Goal: Task Accomplishment & Management: Manage account settings

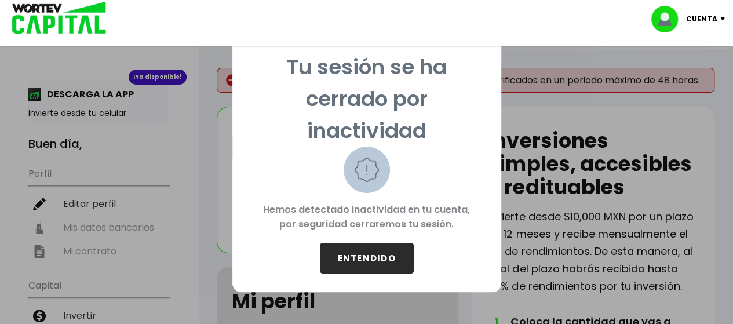
click at [377, 261] on button "ENTENDIDO" at bounding box center [367, 258] width 94 height 31
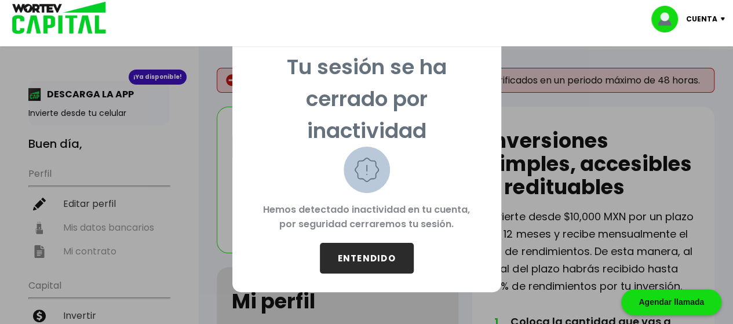
click at [353, 267] on button "ENTENDIDO" at bounding box center [367, 258] width 94 height 31
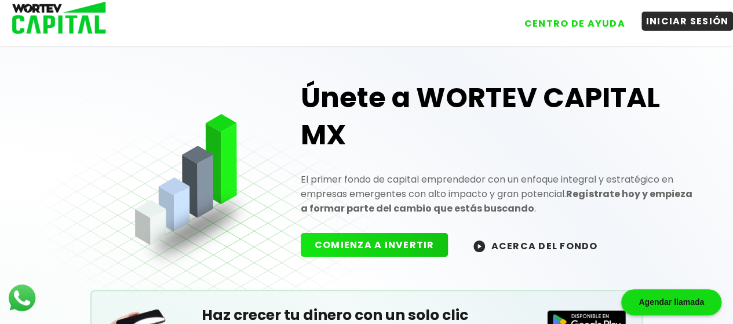
click at [698, 23] on button "INICIAR SESIÓN" at bounding box center [687, 21] width 92 height 19
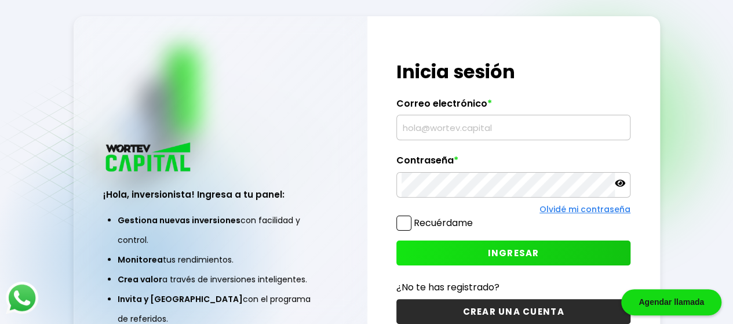
type input "[EMAIL_ADDRESS][DOMAIN_NAME]"
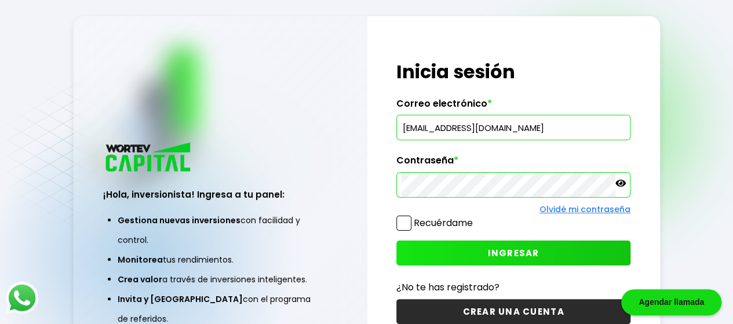
scroll to position [58, 0]
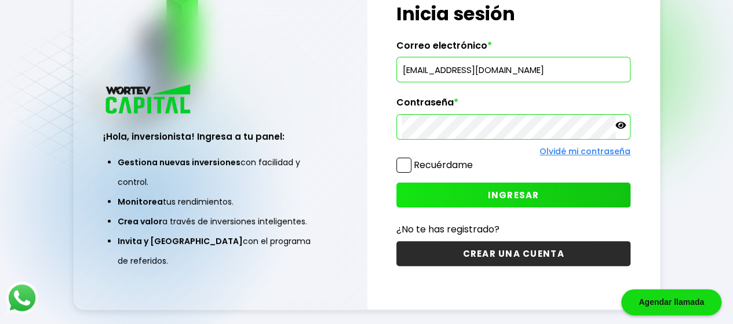
click at [403, 164] on span at bounding box center [403, 165] width 15 height 15
click at [475, 159] on input "Recuérdame" at bounding box center [475, 159] width 0 height 0
click at [519, 189] on span "INGRESAR" at bounding box center [514, 195] width 52 height 12
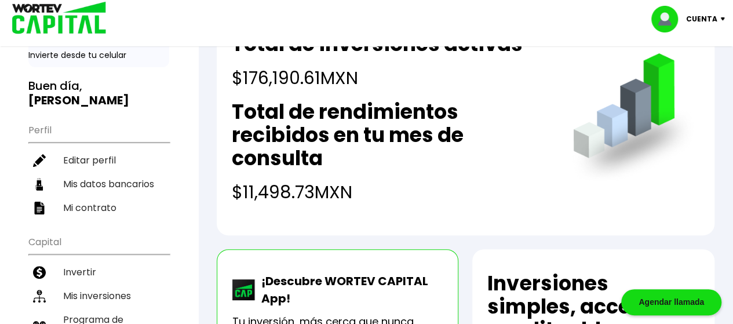
scroll to position [116, 0]
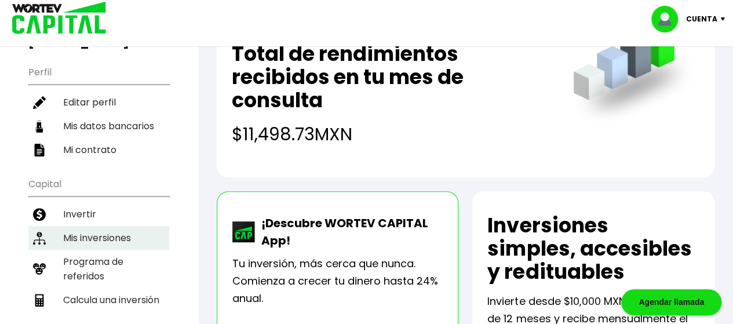
click at [94, 226] on li "Mis inversiones" at bounding box center [98, 238] width 141 height 24
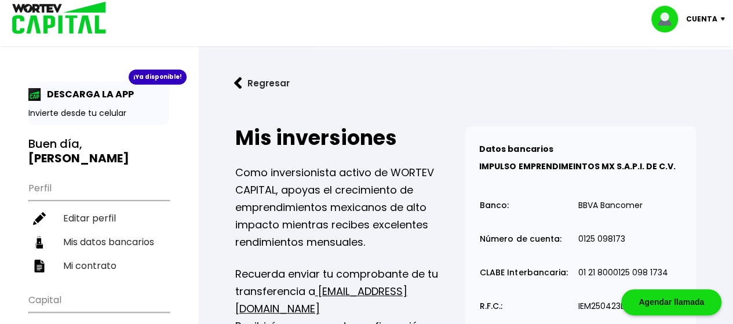
click at [240, 83] on img at bounding box center [238, 83] width 8 height 12
